Goal: Check status: Check status

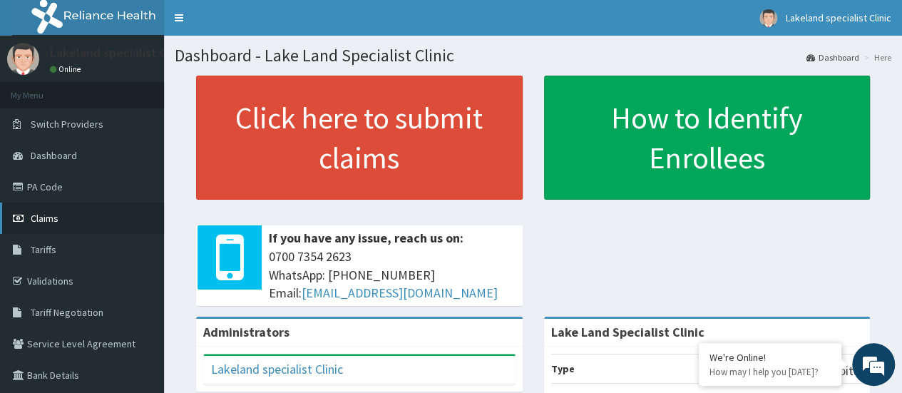
click at [38, 219] on span "Claims" at bounding box center [45, 218] width 28 height 13
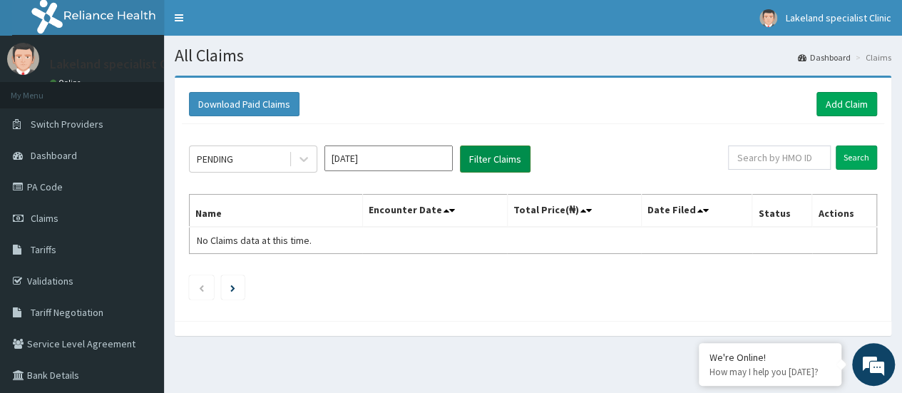
click at [488, 162] on button "Filter Claims" at bounding box center [495, 159] width 71 height 27
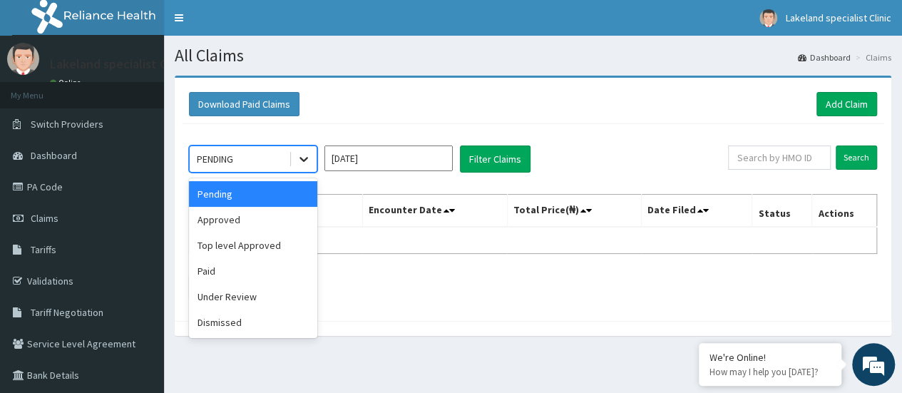
click at [302, 162] on icon at bounding box center [304, 159] width 14 height 14
click at [241, 220] on div "Approved" at bounding box center [253, 220] width 128 height 26
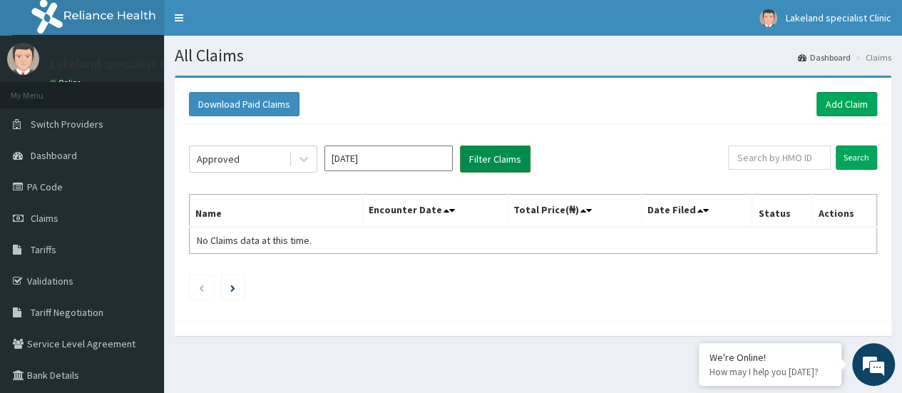
click at [478, 162] on button "Filter Claims" at bounding box center [495, 159] width 71 height 27
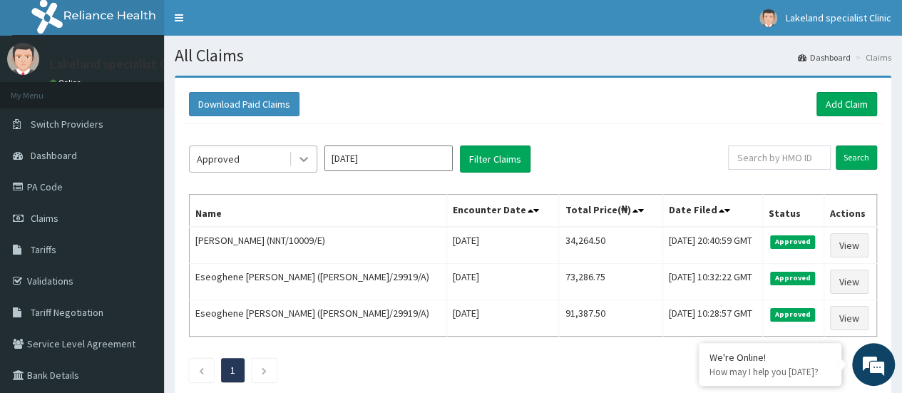
click at [302, 161] on icon at bounding box center [304, 159] width 14 height 14
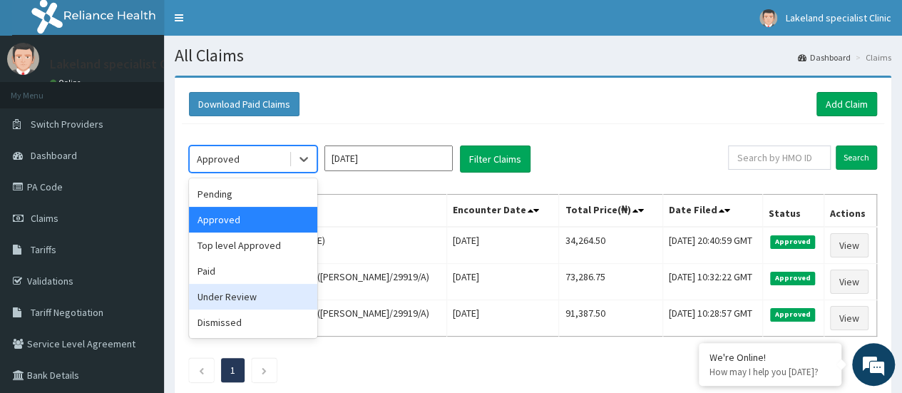
click at [258, 293] on div "Under Review" at bounding box center [253, 297] width 128 height 26
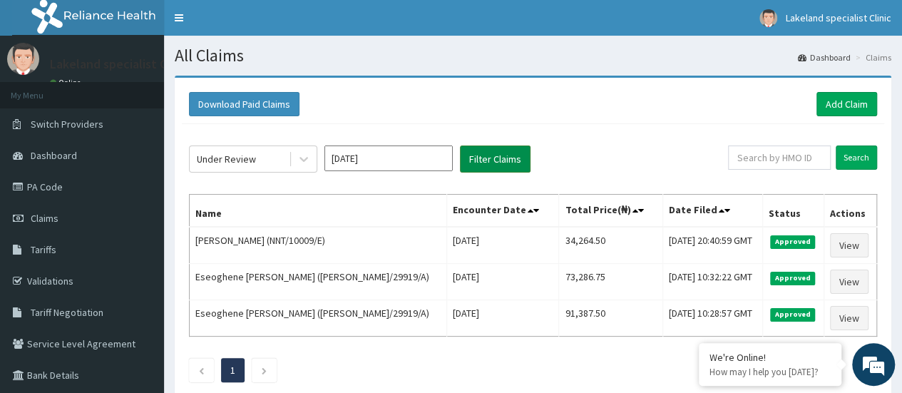
click at [485, 158] on button "Filter Claims" at bounding box center [495, 159] width 71 height 27
